Goal: Transaction & Acquisition: Purchase product/service

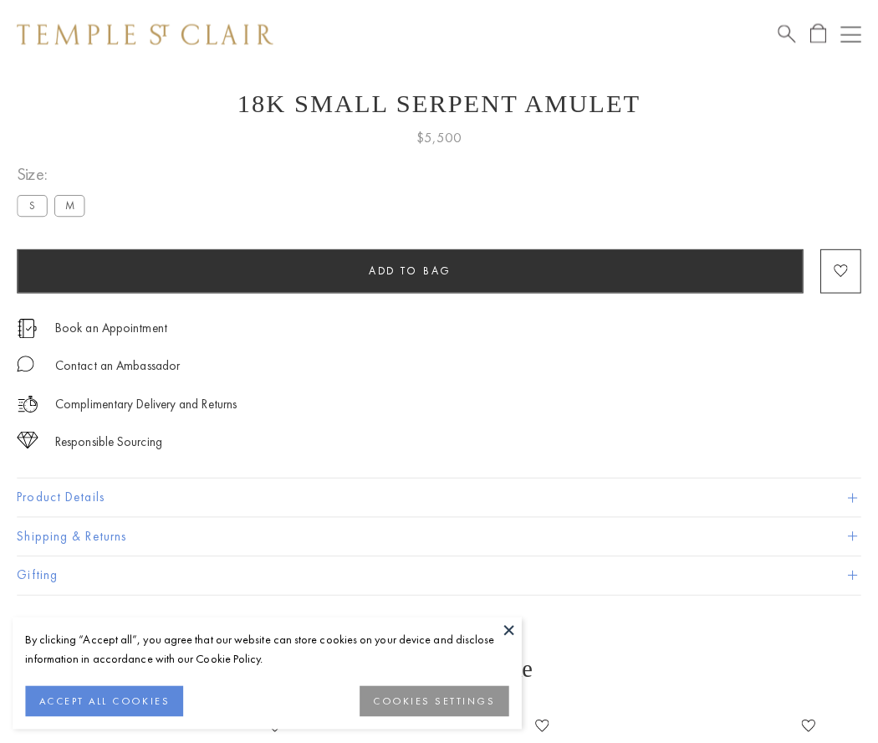
scroll to position [45, 0]
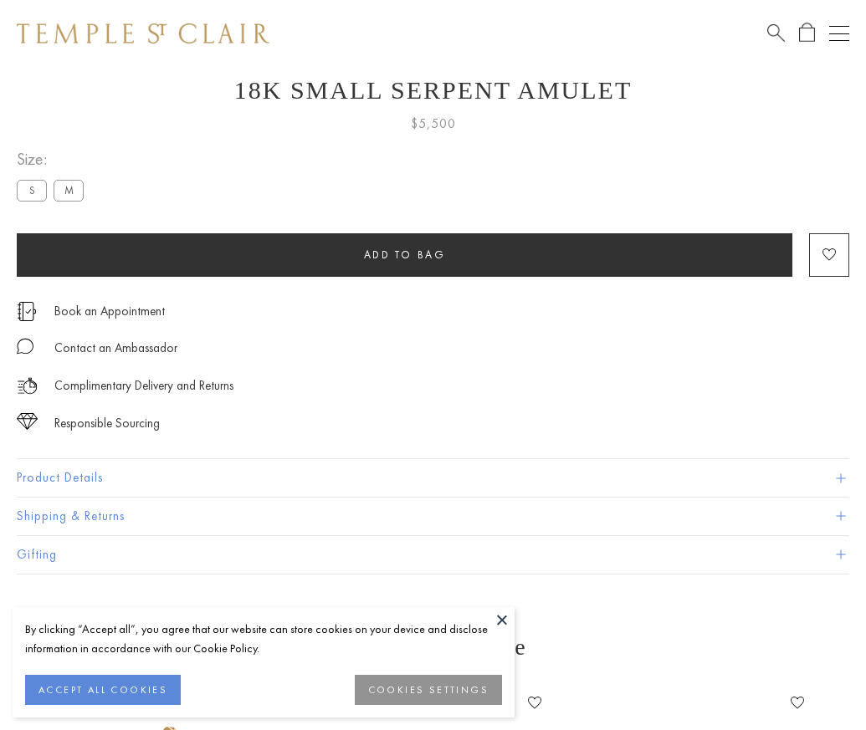
click at [404, 254] on span "Add to bag" at bounding box center [405, 255] width 82 height 14
